Goal: Transaction & Acquisition: Purchase product/service

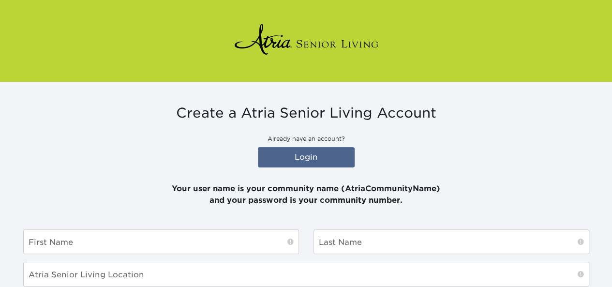
scroll to position [48, 0]
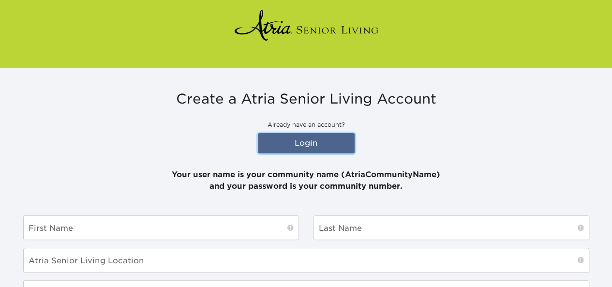
click at [307, 138] on link "Login" at bounding box center [306, 143] width 97 height 20
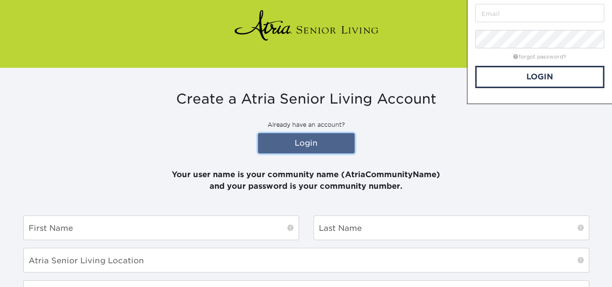
scroll to position [0, 0]
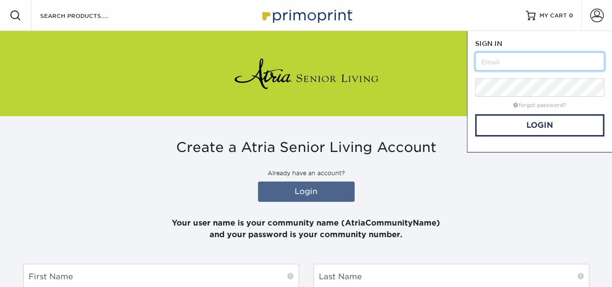
click at [507, 58] on input "text" at bounding box center [539, 61] width 129 height 18
type input "atriagoldencreek"
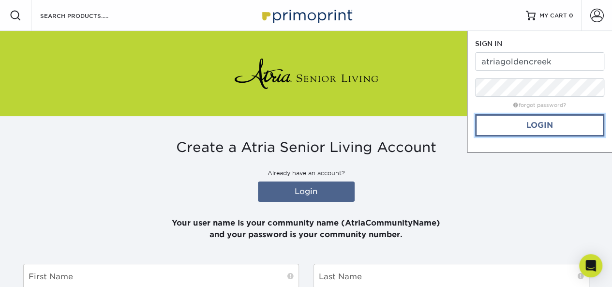
click at [530, 127] on link "Login" at bounding box center [539, 125] width 129 height 22
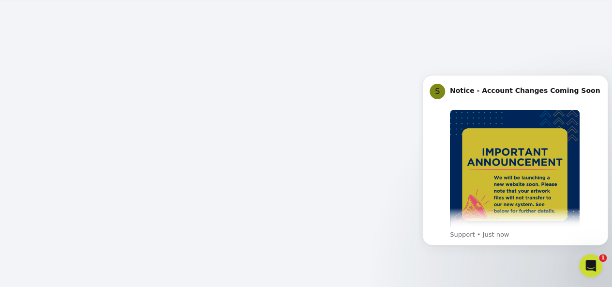
scroll to position [116, 0]
click at [604, 78] on icon "Dismiss notification" at bounding box center [604, 77] width 5 height 5
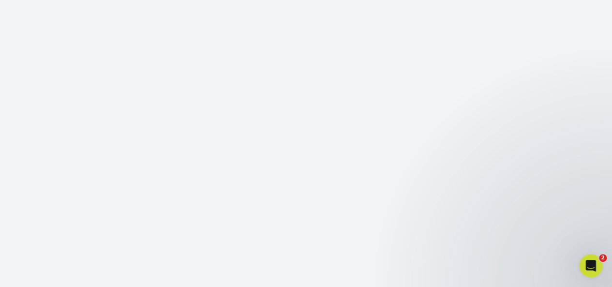
scroll to position [164, 0]
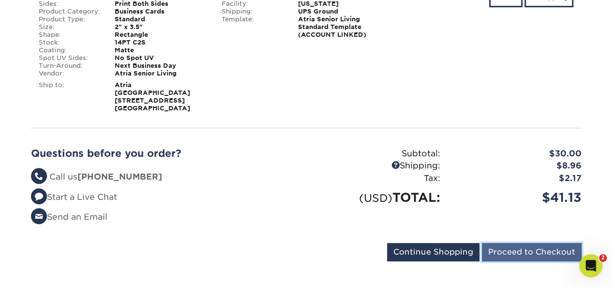
click at [515, 243] on input "Proceed to Checkout" at bounding box center [532, 252] width 100 height 18
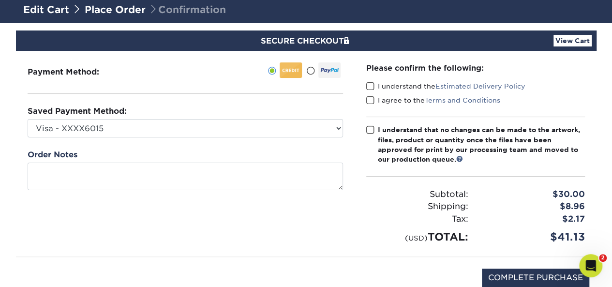
scroll to position [48, 0]
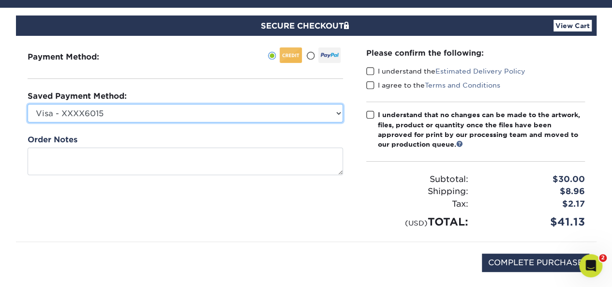
click at [337, 114] on select "Visa - XXXX6015 Visa - XXXX6015 Visa - XXXX4986 Visa - XXXX2105 Visa - XXXX7755…" at bounding box center [185, 113] width 315 height 18
select select "72537"
click at [28, 104] on select "Visa - XXXX6015 Visa - XXXX6015 Visa - XXXX4986 Visa - XXXX2105 Visa - XXXX7755…" at bounding box center [185, 113] width 315 height 18
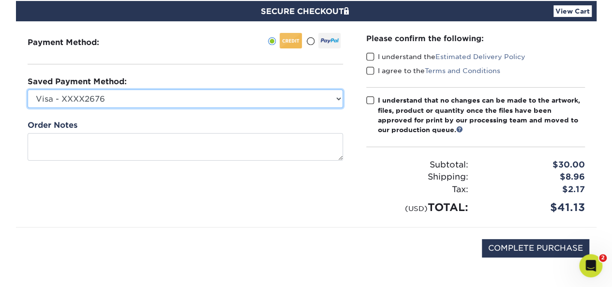
scroll to position [77, 0]
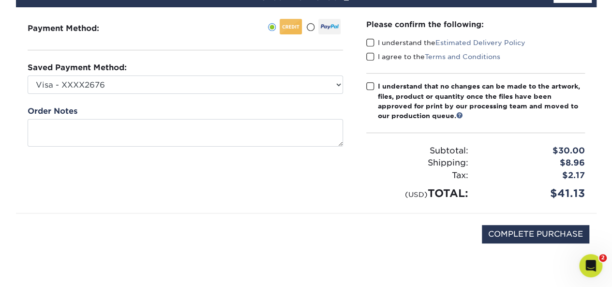
click at [370, 42] on span at bounding box center [370, 42] width 8 height 9
click at [0, 0] on input "I understand the Estimated Delivery Policy" at bounding box center [0, 0] width 0 height 0
click at [369, 58] on span at bounding box center [370, 56] width 8 height 9
click at [0, 0] on input "I agree to the Terms and Conditions" at bounding box center [0, 0] width 0 height 0
click at [369, 83] on span at bounding box center [370, 86] width 8 height 9
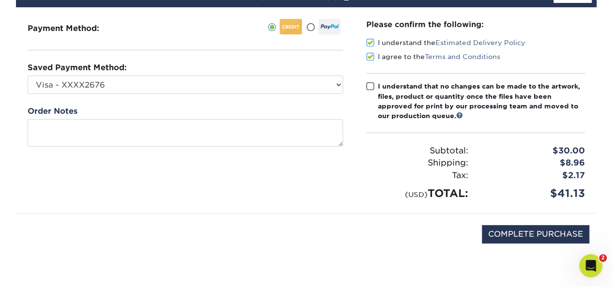
click at [0, 0] on input "I understand that no changes can be made to the artwork, files, product or quan…" at bounding box center [0, 0] width 0 height 0
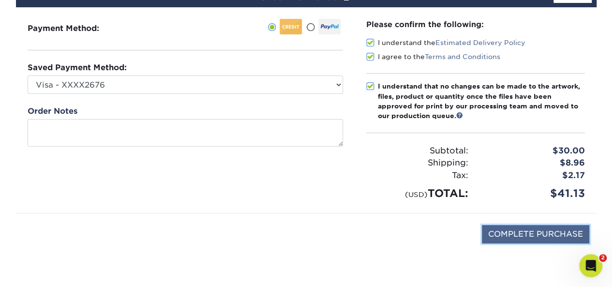
click at [516, 228] on input "COMPLETE PURCHASE" at bounding box center [535, 234] width 107 height 18
type input "PROCESSING, PLEASE WAIT..."
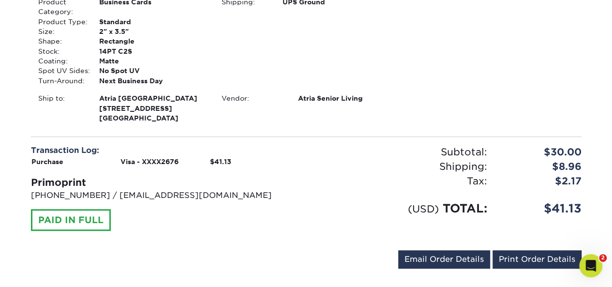
scroll to position [275, 0]
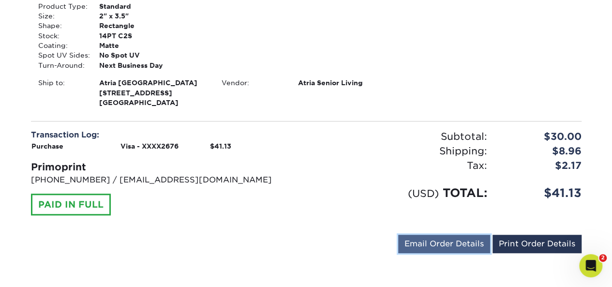
click at [429, 237] on link "Email Order Details" at bounding box center [444, 243] width 92 height 18
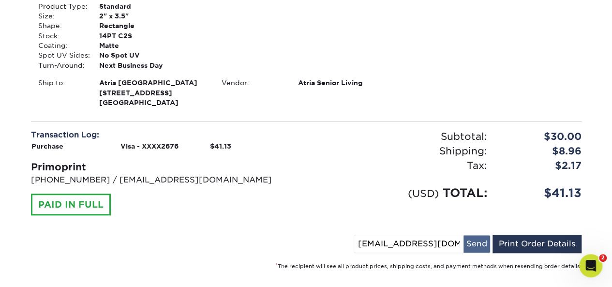
click at [476, 241] on button "Send" at bounding box center [476, 243] width 27 height 17
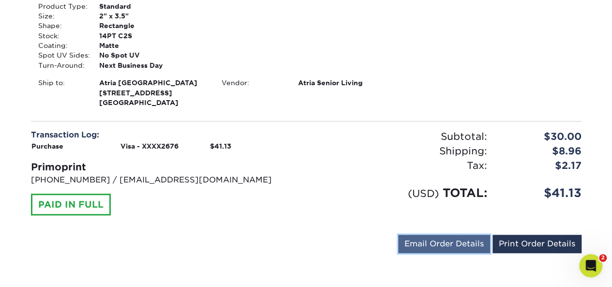
click at [472, 247] on link "Email Order Details" at bounding box center [444, 243] width 92 height 18
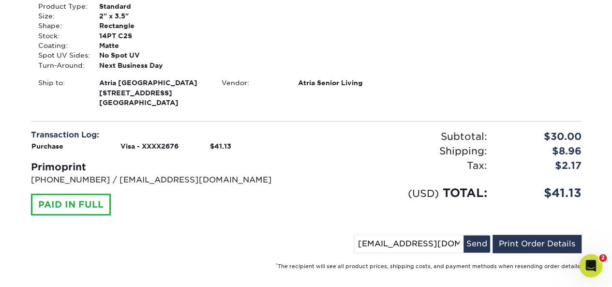
click at [424, 238] on input "[EMAIL_ADDRESS][DOMAIN_NAME]" at bounding box center [408, 243] width 109 height 17
type input "[PERSON_NAME][EMAIL_ADDRESS][DOMAIN_NAME]"
click at [476, 238] on button "Send" at bounding box center [476, 243] width 27 height 17
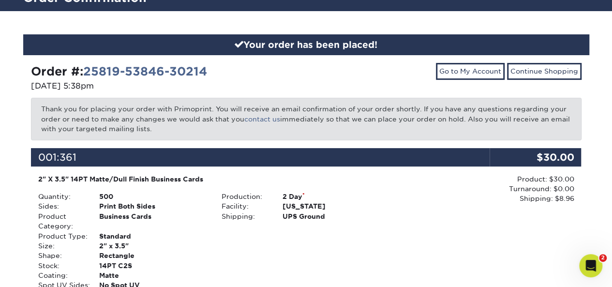
scroll to position [0, 0]
